Goal: Consume media (video, audio): Watch videos, listen to music or podcasts

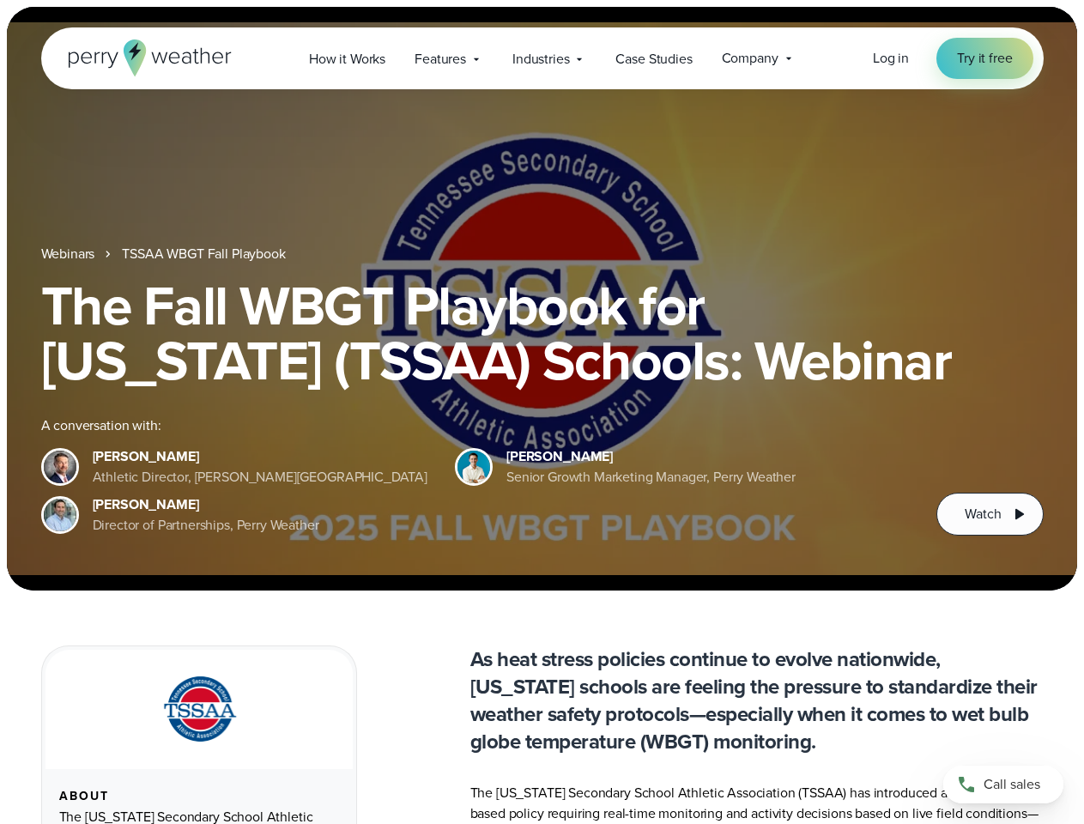
click at [541, 412] on div "The Fall WBGT Playbook for [US_STATE] (TSSAA) Schools: Webinar A conversation w…" at bounding box center [542, 406] width 1002 height 257
click at [541, 58] on span "Industries" at bounding box center [540, 59] width 57 height 21
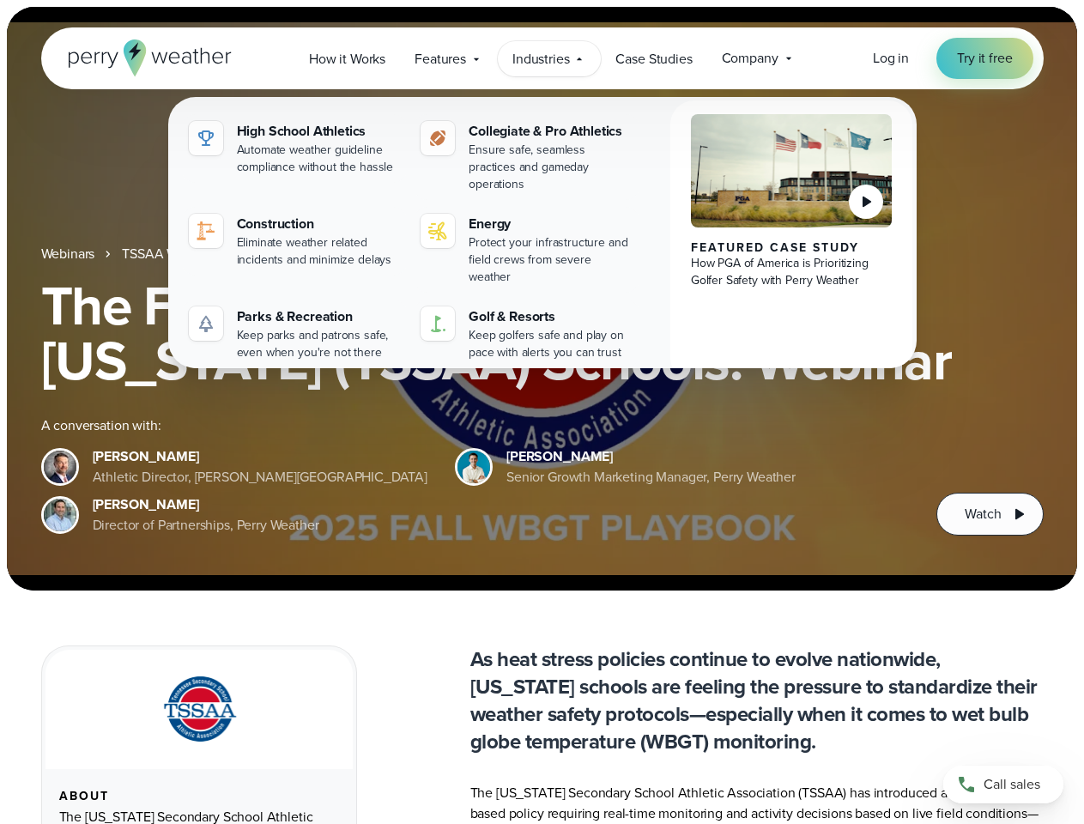
click at [541, 299] on h1 "The Fall WBGT Playbook for [US_STATE] (TSSAA) Schools: Webinar" at bounding box center [542, 333] width 1002 height 110
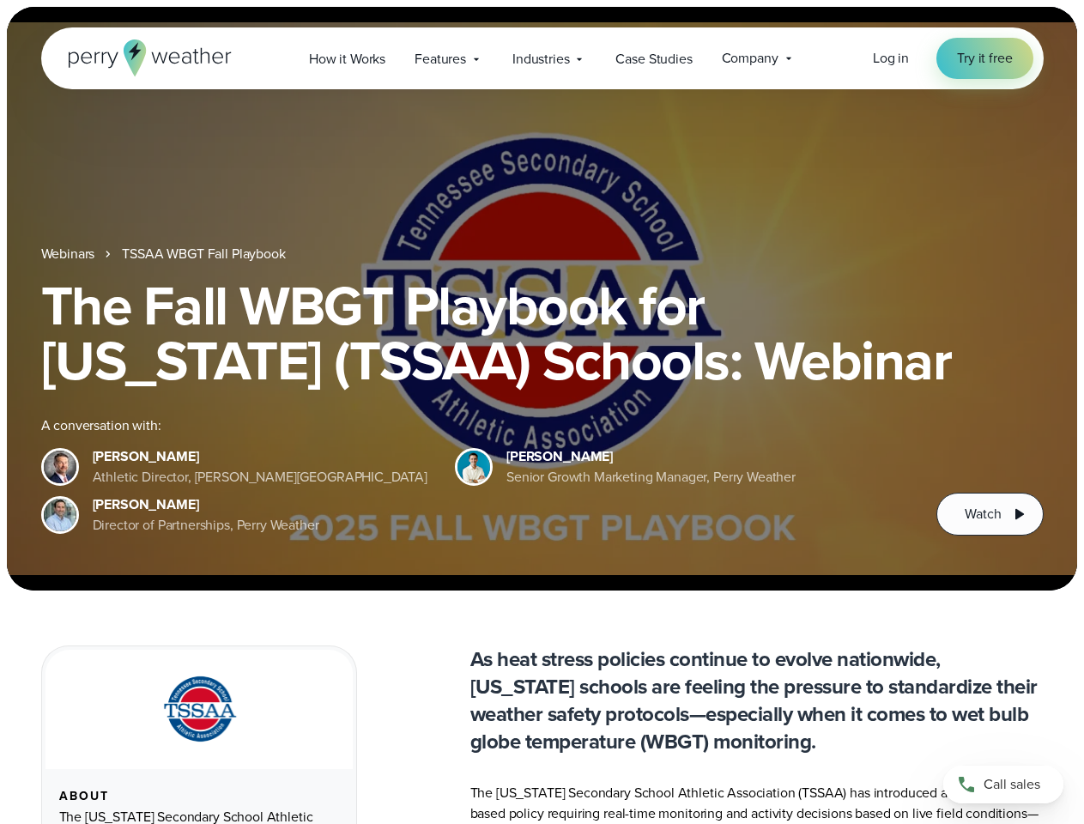
click at [205, 254] on link "TSSAA WBGT Fall Playbook" at bounding box center [203, 254] width 163 height 21
click at [989, 514] on span "Watch" at bounding box center [983, 514] width 36 height 21
